Goal: Check status: Check status

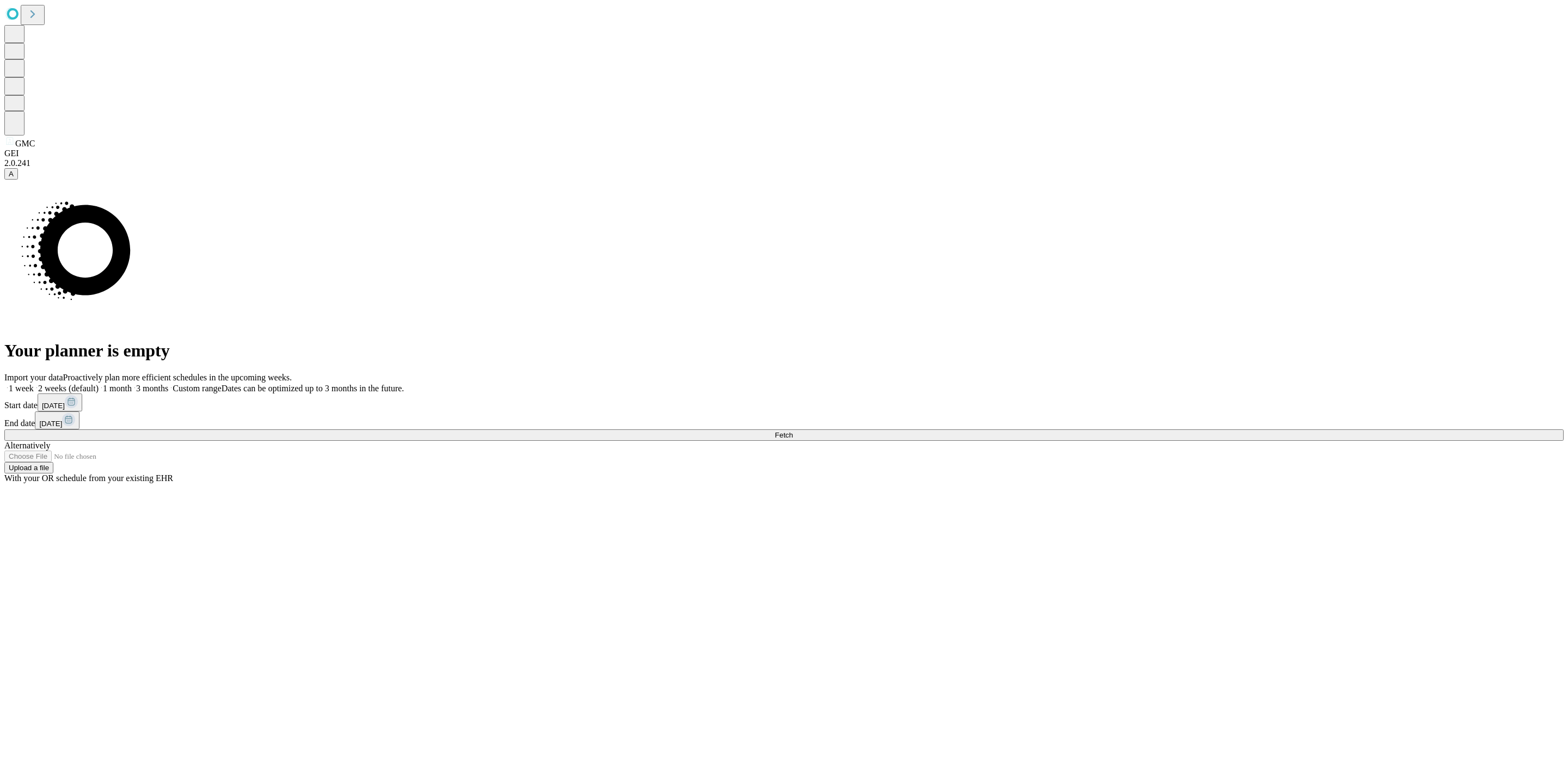
click at [82, 411] on button "[DATE]" at bounding box center [60, 402] width 45 height 18
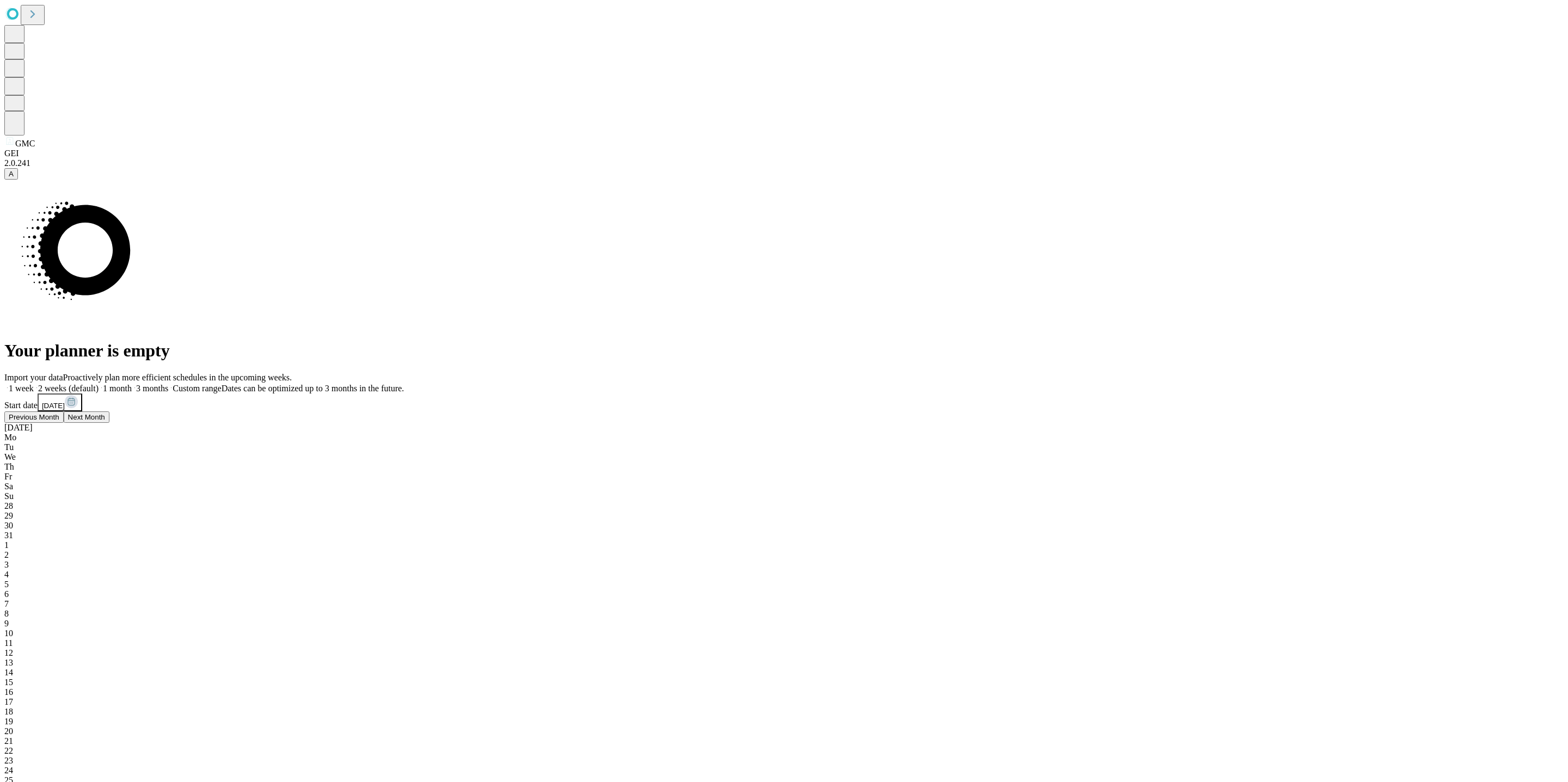
click at [1253, 541] on div "1" at bounding box center [784, 545] width 1559 height 9
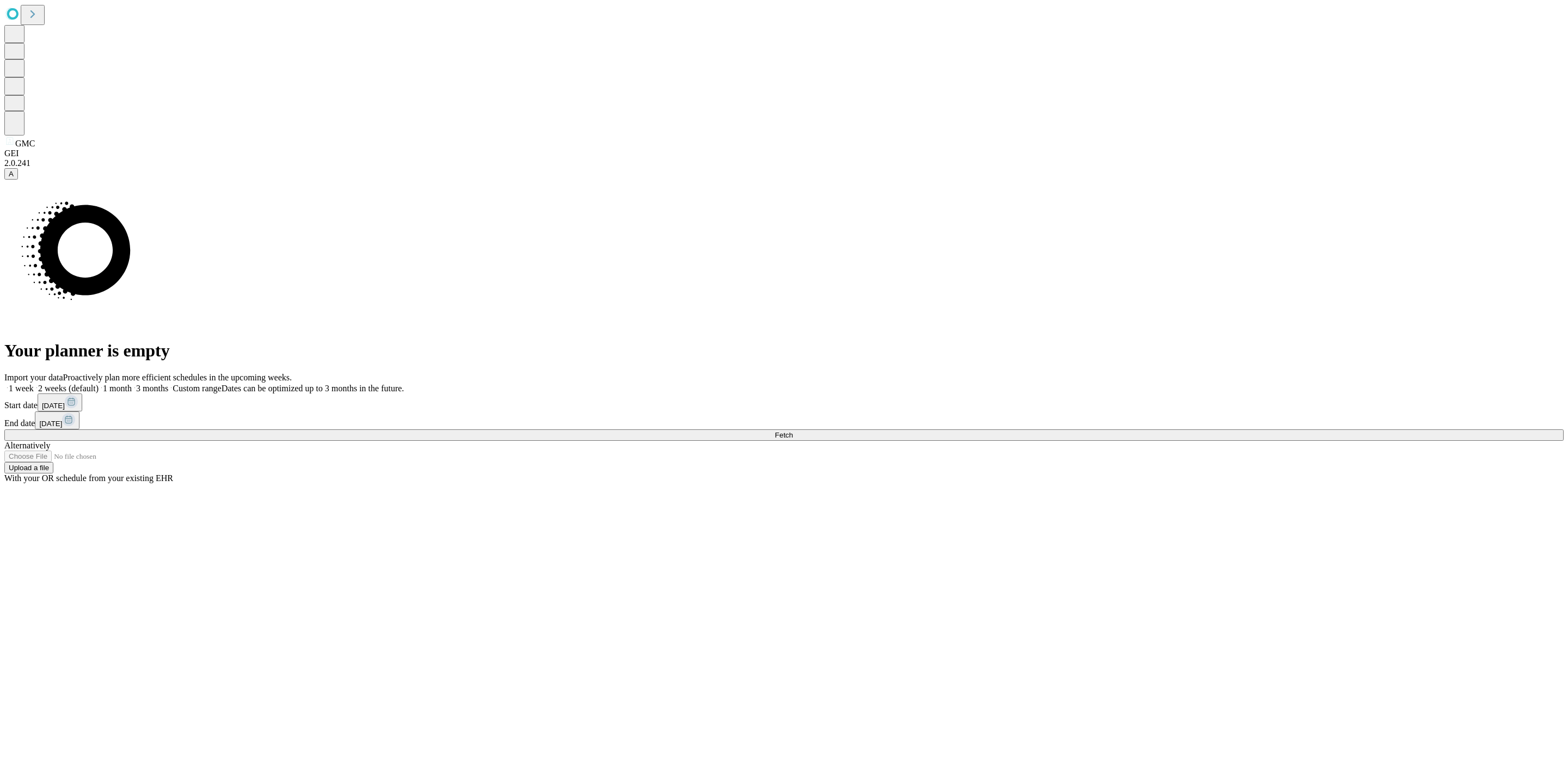
click at [1241, 407] on div "1 week 2 weeks (default) 1 month 3 months Custom range Dates can be optimized u…" at bounding box center [784, 406] width 1559 height 47
click at [1231, 441] on button "Fetch" at bounding box center [784, 435] width 1559 height 11
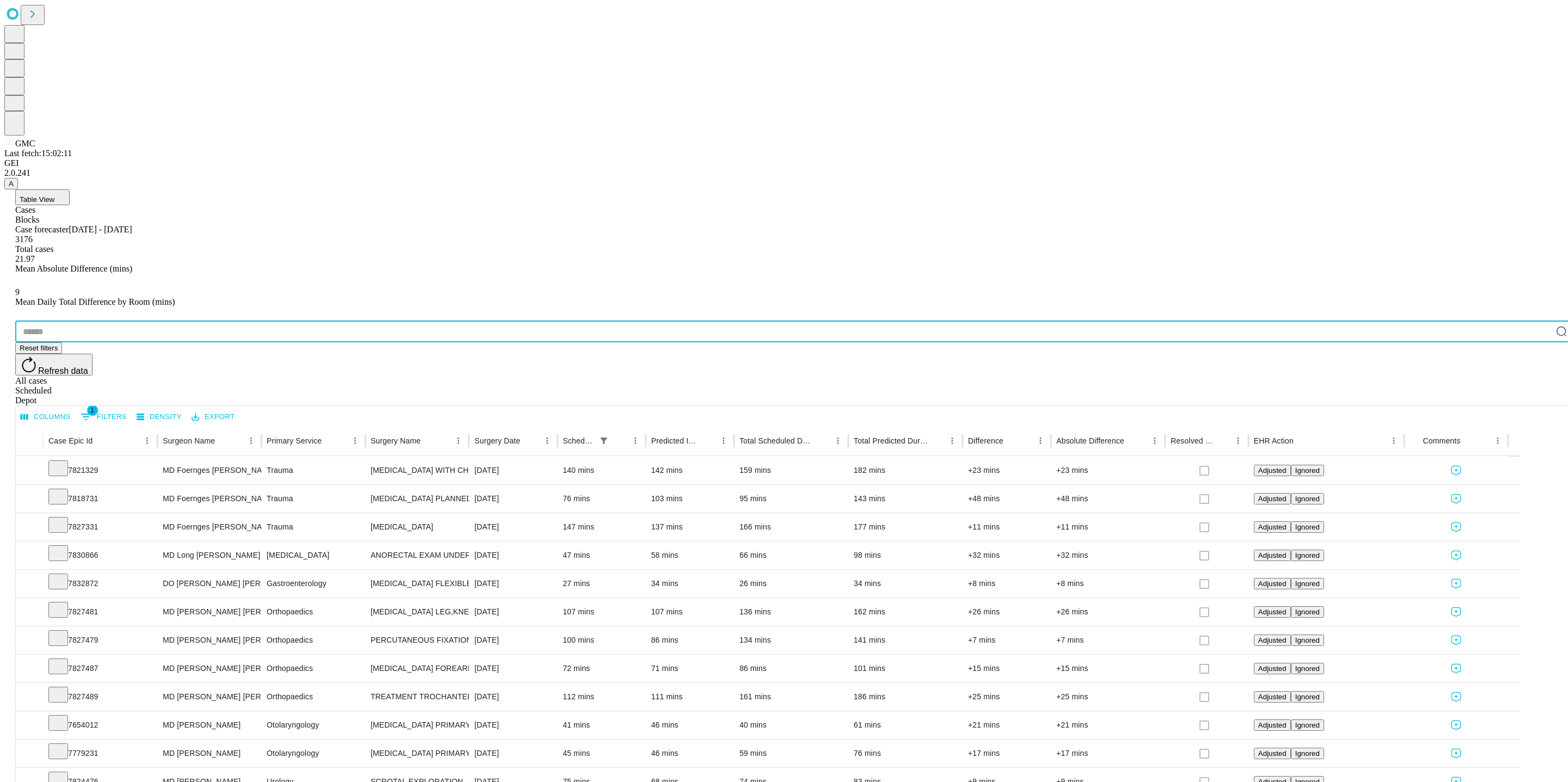
click at [107, 321] on input "text" at bounding box center [784, 331] width 1537 height 22
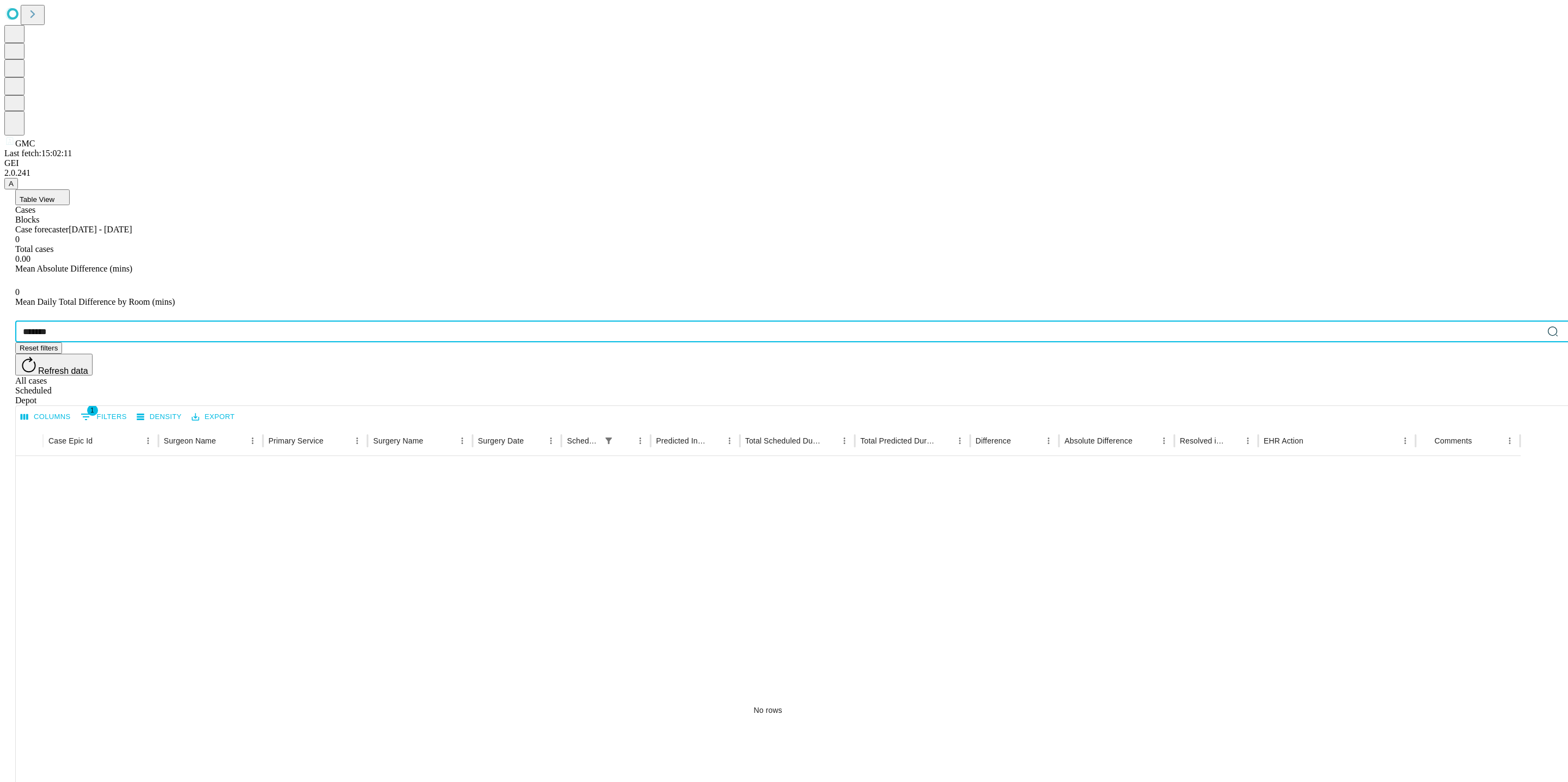
type input "*******"
click at [365, 190] on div "Table View Cases Blocks Case forecaster [DATE] - [DATE] 0 Total cases 0.00 Mean…" at bounding box center [794, 592] width 1581 height 805
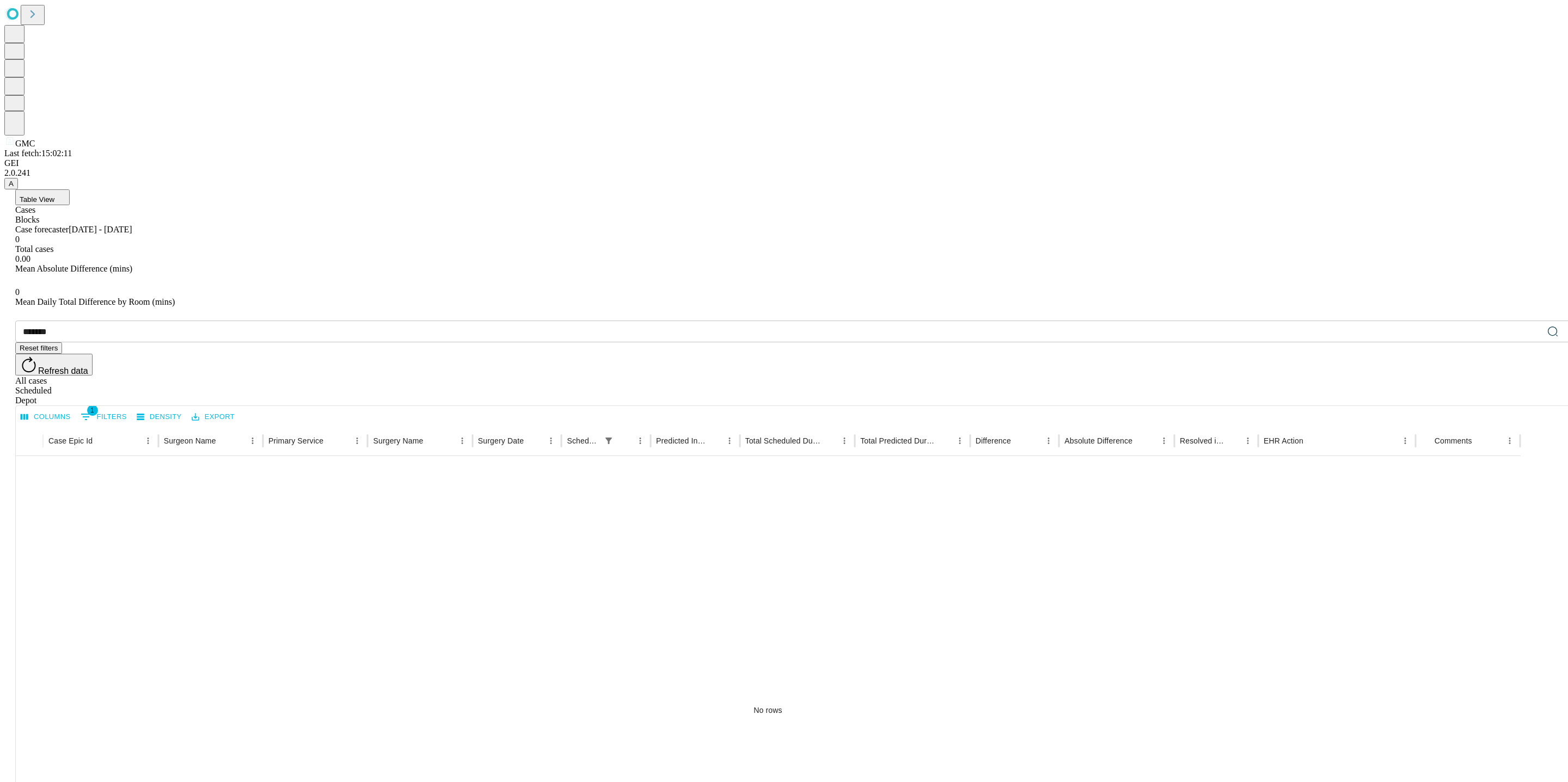
click at [1442, 376] on div "All cases" at bounding box center [795, 380] width 1559 height 9
click at [421, 190] on div "Table View Cases Blocks Case forecaster [DATE] - [DATE] 0 Total cases 0.00 Mean…" at bounding box center [794, 592] width 1581 height 805
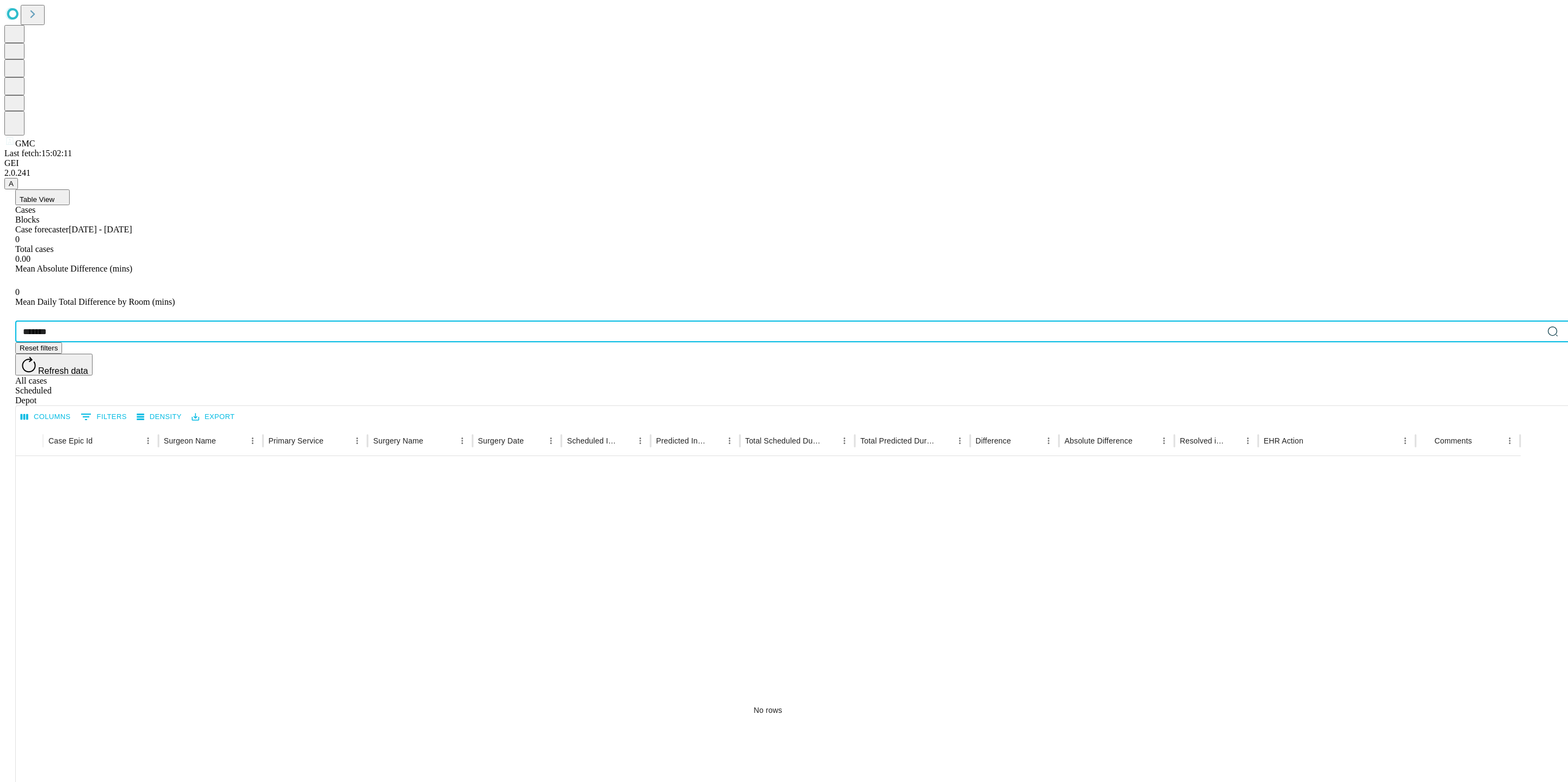
click at [82, 321] on input "*******" at bounding box center [780, 331] width 1528 height 22
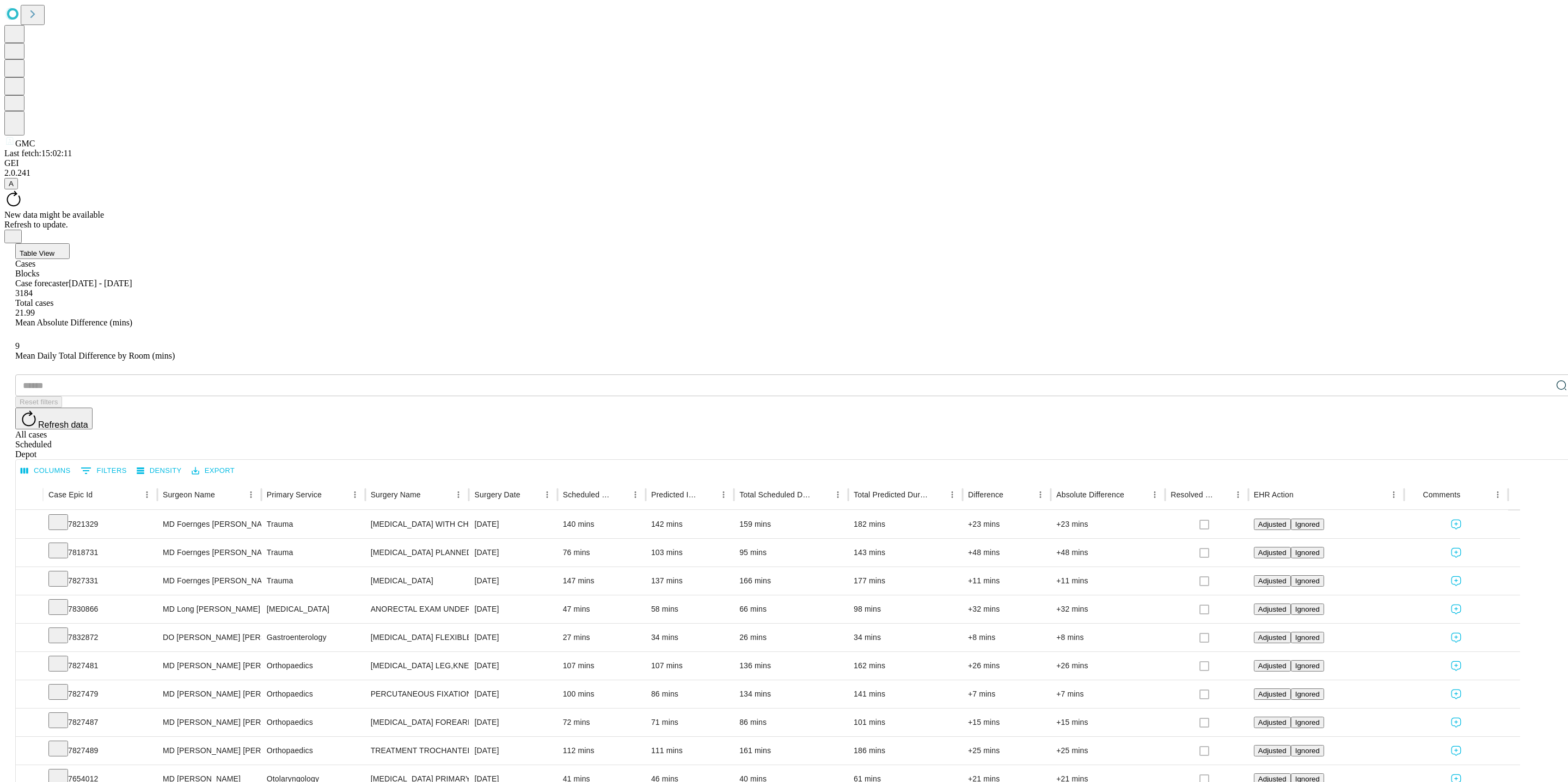
click at [1540, 449] on div "Depot" at bounding box center [795, 454] width 1559 height 9
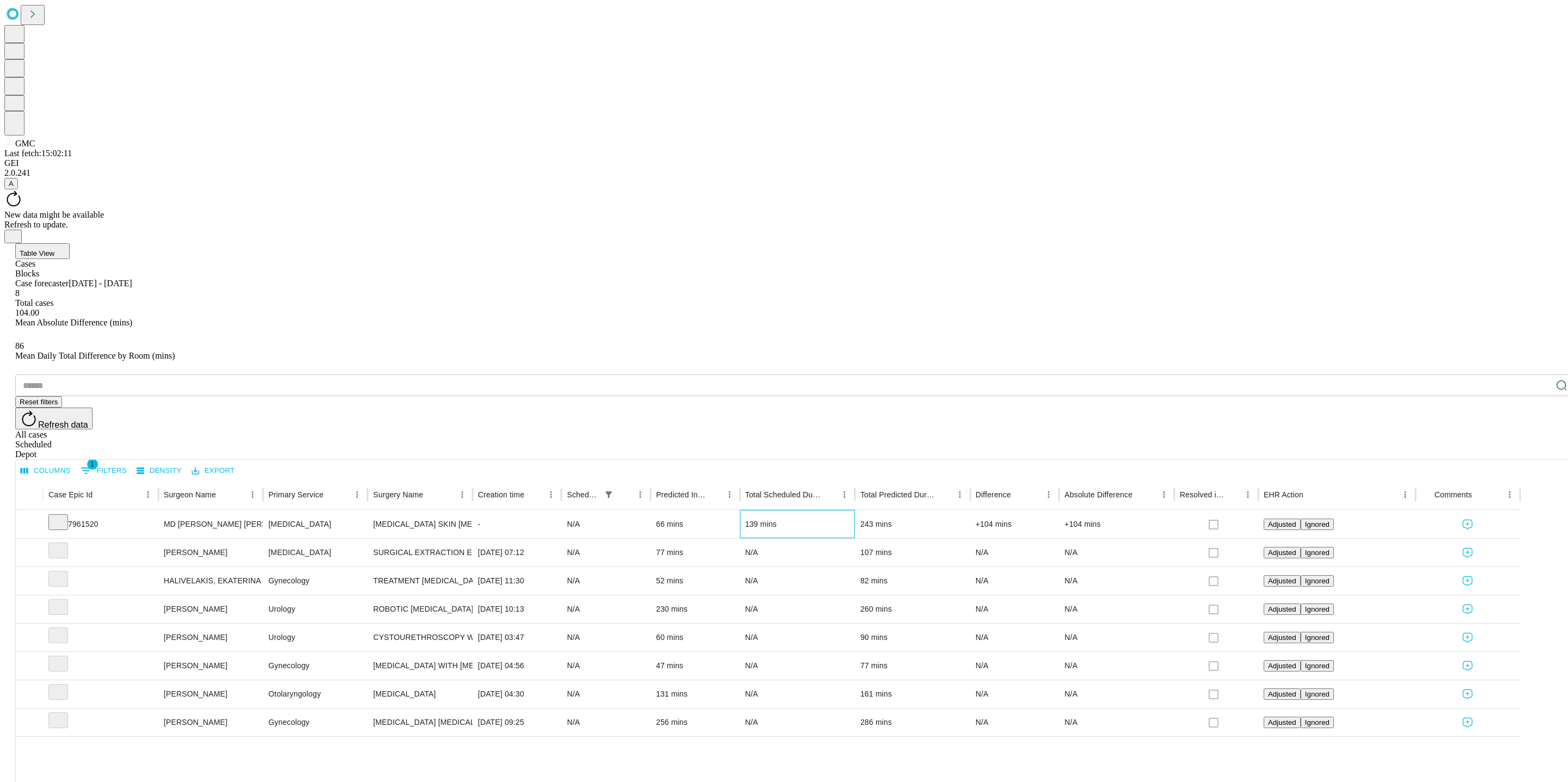
click at [850, 510] on div "139 mins" at bounding box center [797, 524] width 104 height 28
